Goal: Check status: Check status

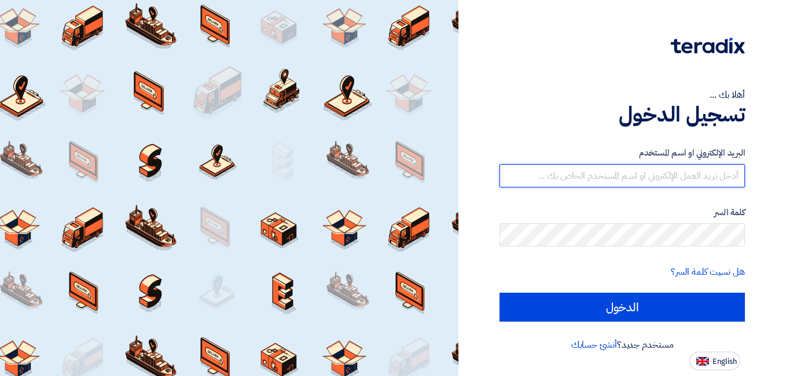
type input "[EMAIL_ADDRESS][DOMAIN_NAME]"
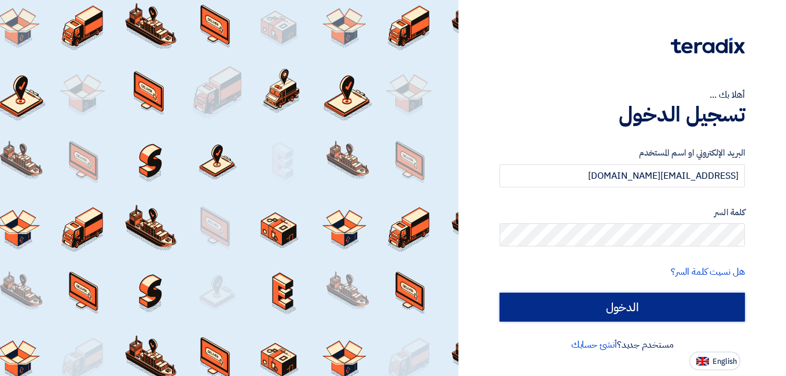
click at [591, 303] on input "الدخول" at bounding box center [621, 307] width 245 height 29
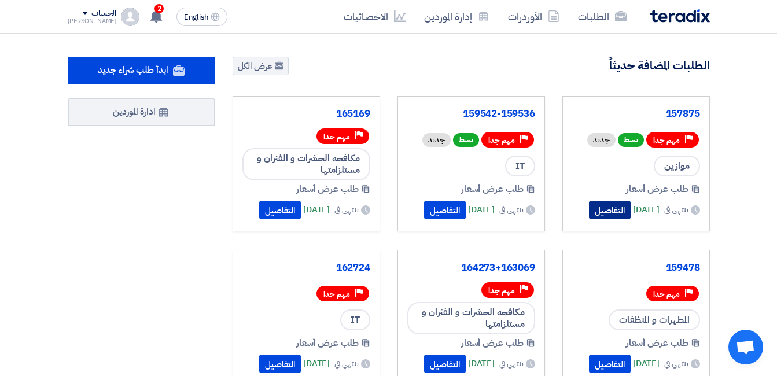
click at [589, 203] on button "التفاصيل" at bounding box center [610, 210] width 42 height 19
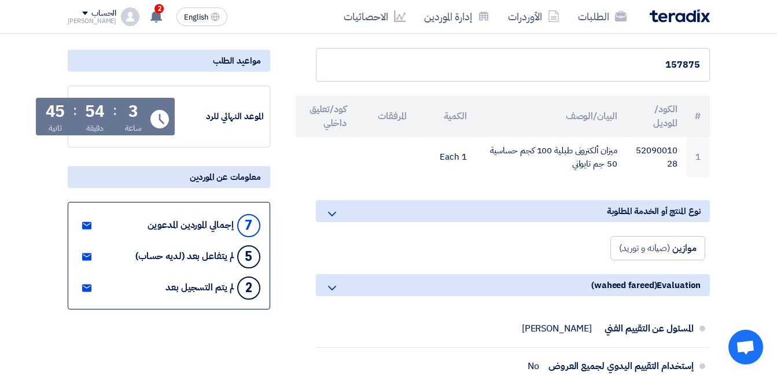
scroll to position [116, 0]
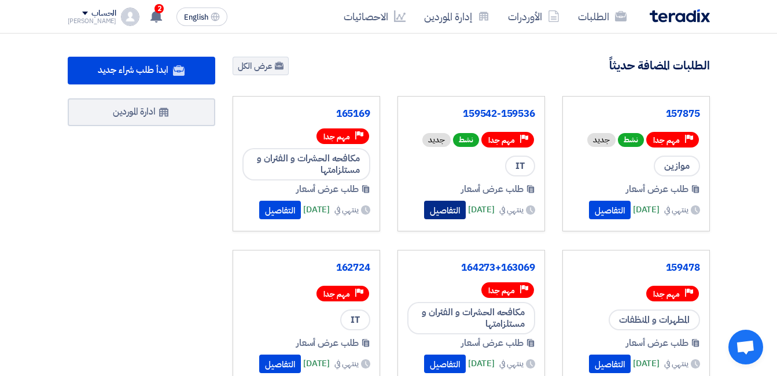
click at [429, 205] on button "التفاصيل" at bounding box center [445, 210] width 42 height 19
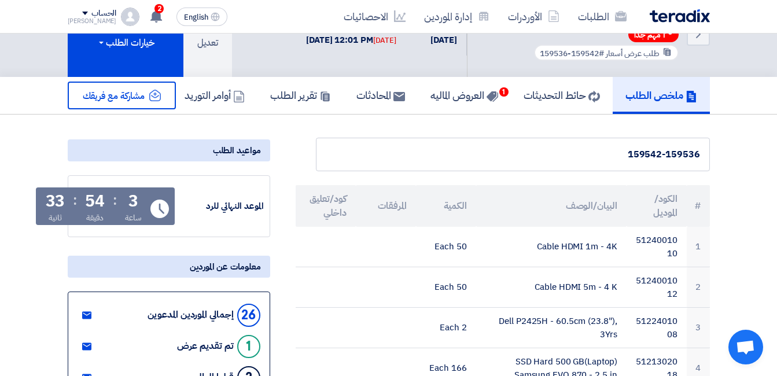
scroll to position [116, 0]
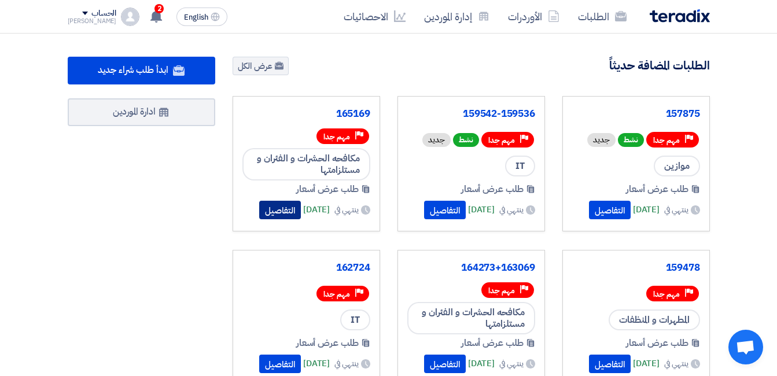
click at [259, 208] on button "التفاصيل" at bounding box center [280, 210] width 42 height 19
click at [150, 12] on use at bounding box center [156, 16] width 12 height 13
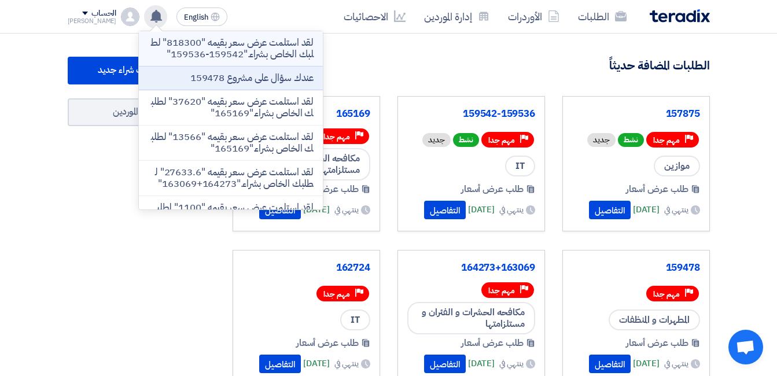
click at [217, 43] on p "لقد استلمت عرض سعر بقيمه "818300" لطلبك الخاص بشراء."159542-159536"" at bounding box center [231, 48] width 166 height 23
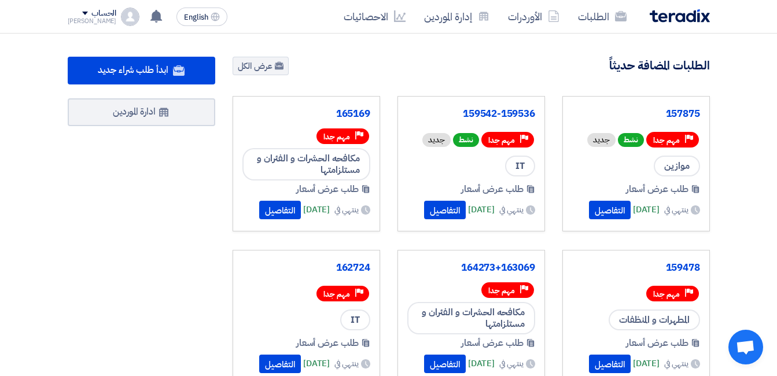
click at [744, 71] on section "9153 طلبات متبقية 8 مزادات متبقية ابدأ طلب شراء جديد" at bounding box center [388, 326] width 777 height 585
